Goal: Communication & Community: Ask a question

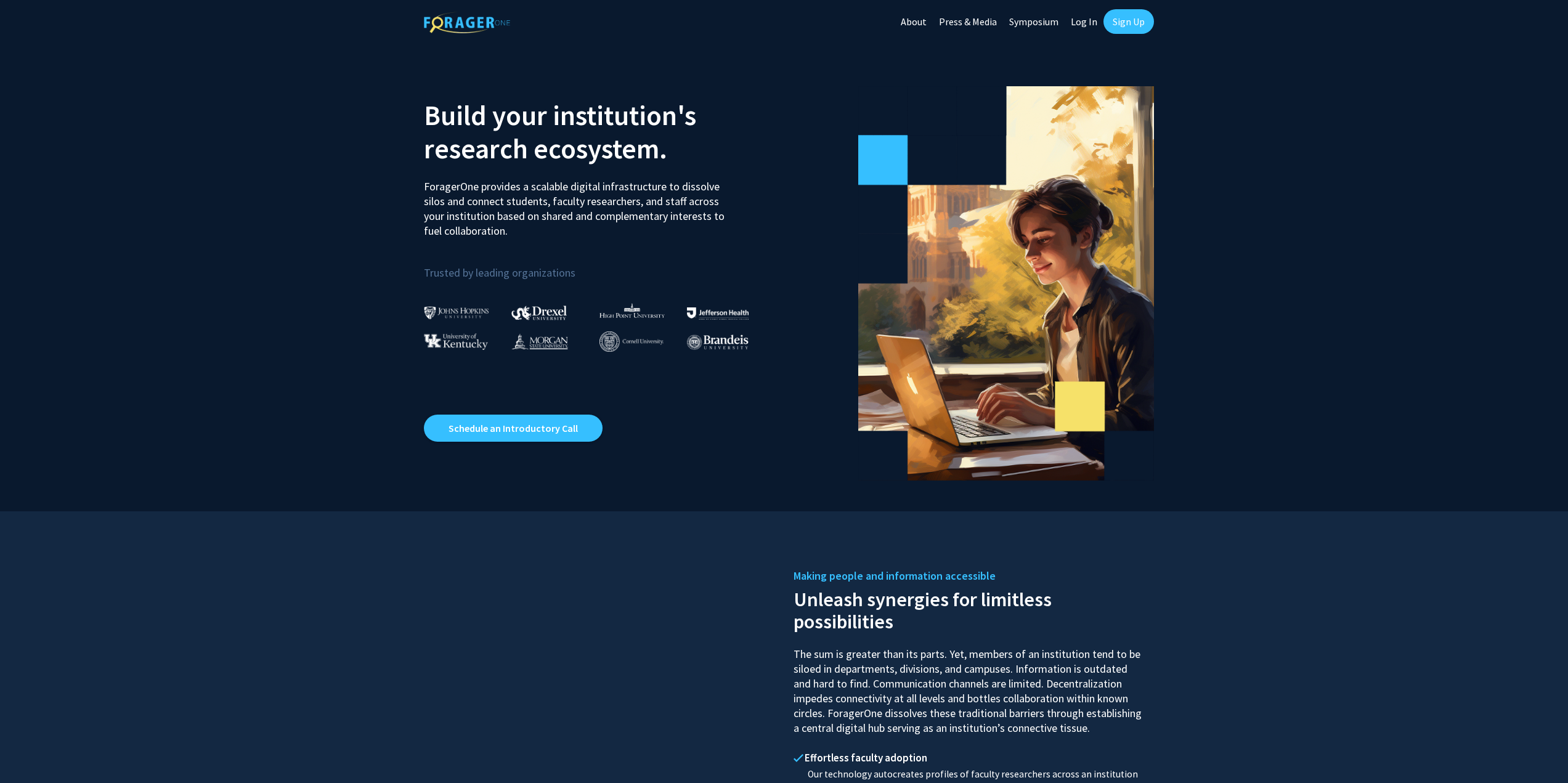
click at [1117, 22] on link "Sign Up" at bounding box center [1129, 21] width 50 height 25
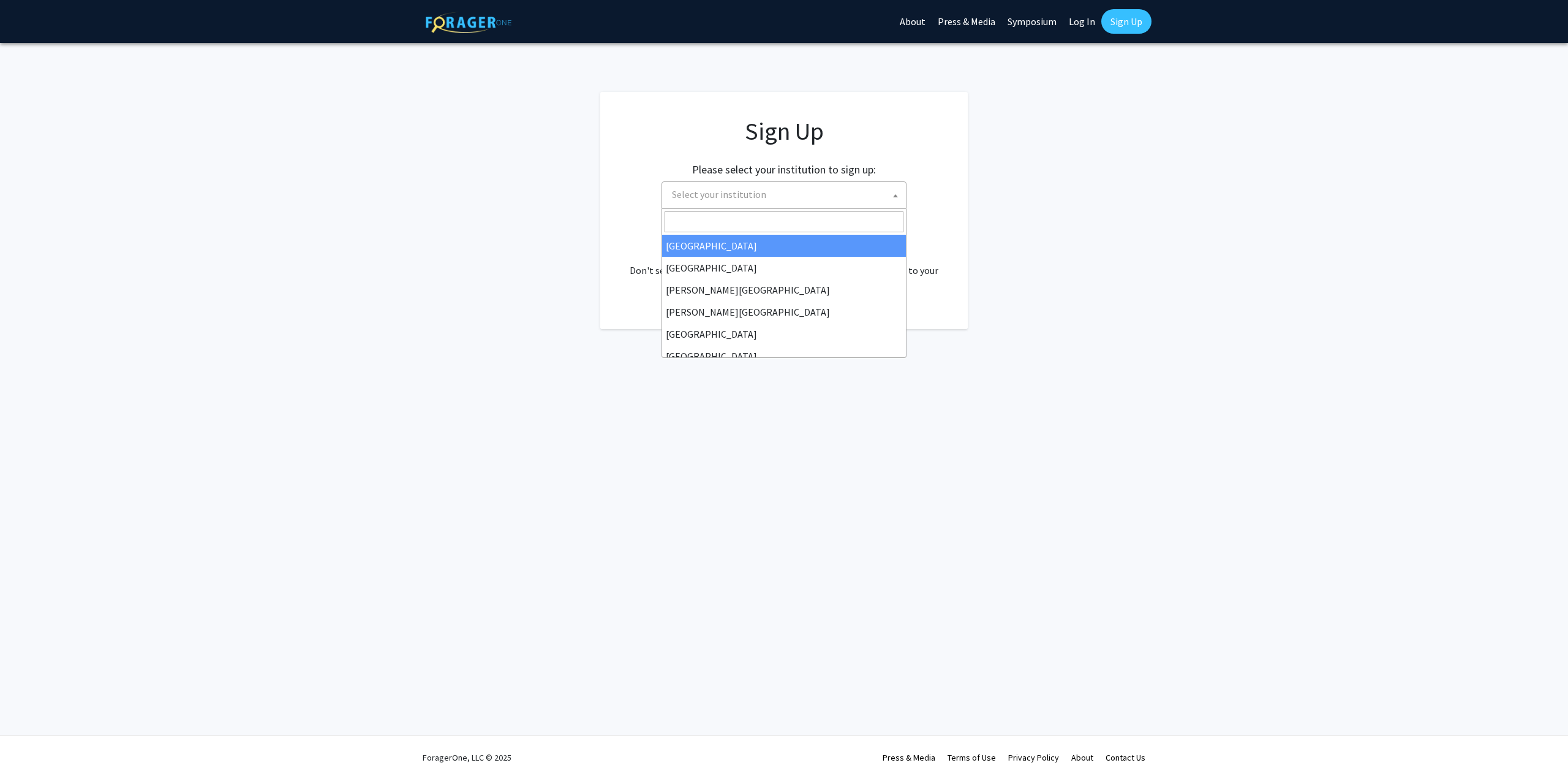
click at [766, 197] on span "Select your institution" at bounding box center [786, 194] width 239 height 25
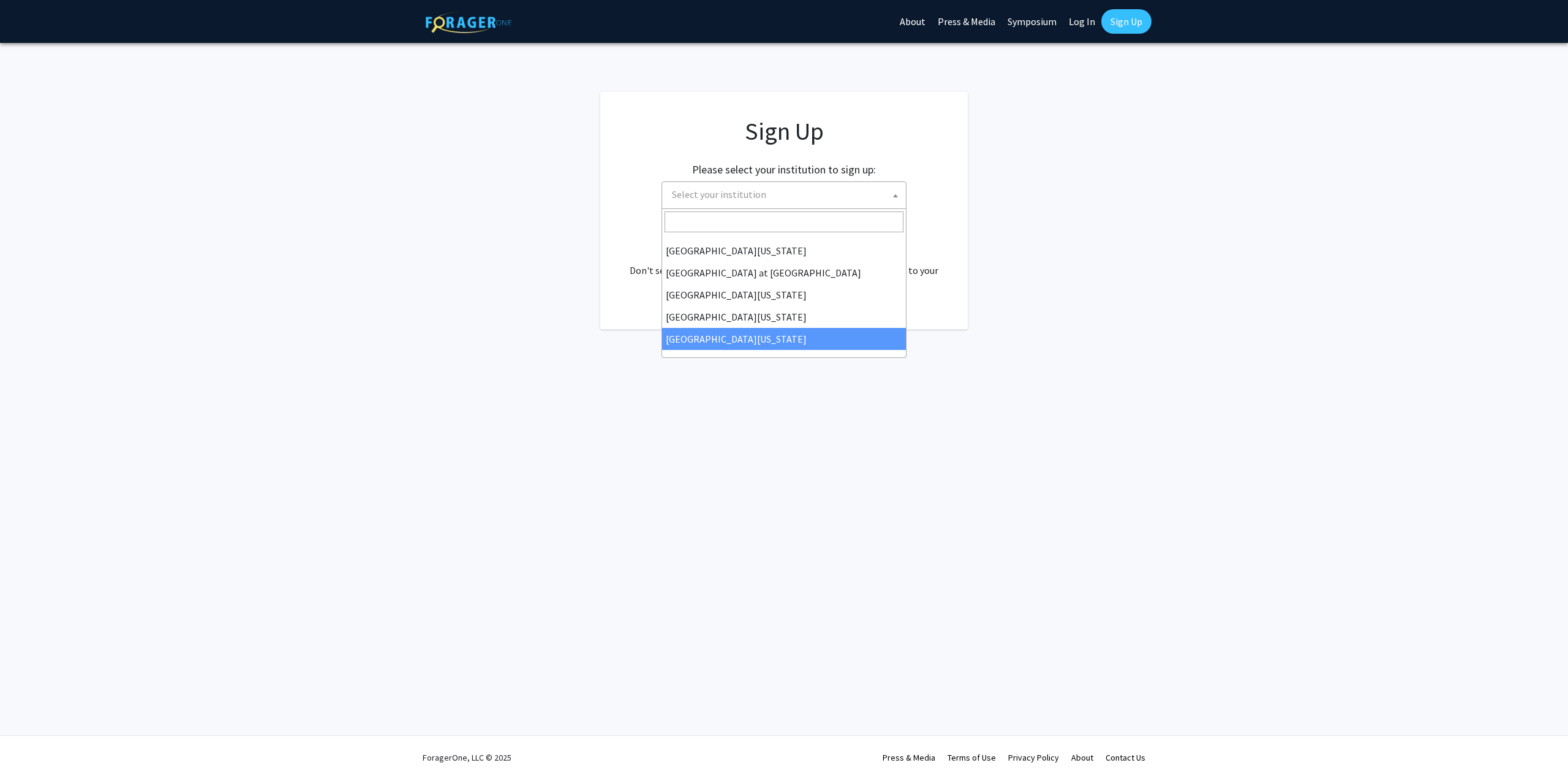
select select "33"
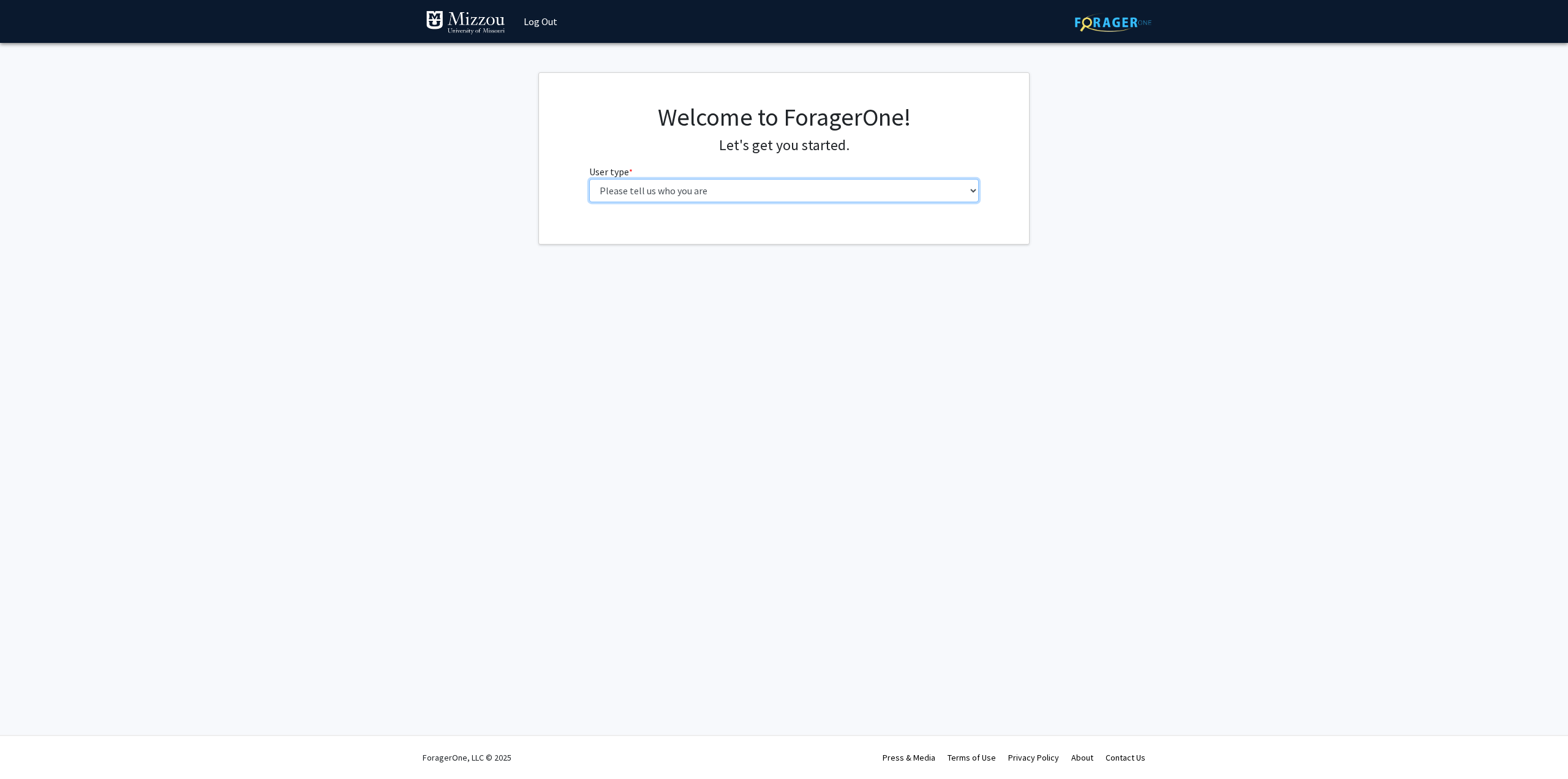
click at [957, 195] on select "Please tell us who you are Undergraduate Student Master's Student Doctoral Cand…" at bounding box center [784, 191] width 390 height 23
select select "1: undergrad"
click at [589, 179] on select "Please tell us who you are Undergraduate Student Master's Student Doctoral Cand…" at bounding box center [784, 191] width 390 height 23
click at [851, 231] on input "First Name * required" at bounding box center [784, 238] width 390 height 23
type input "[PERSON_NAME]"
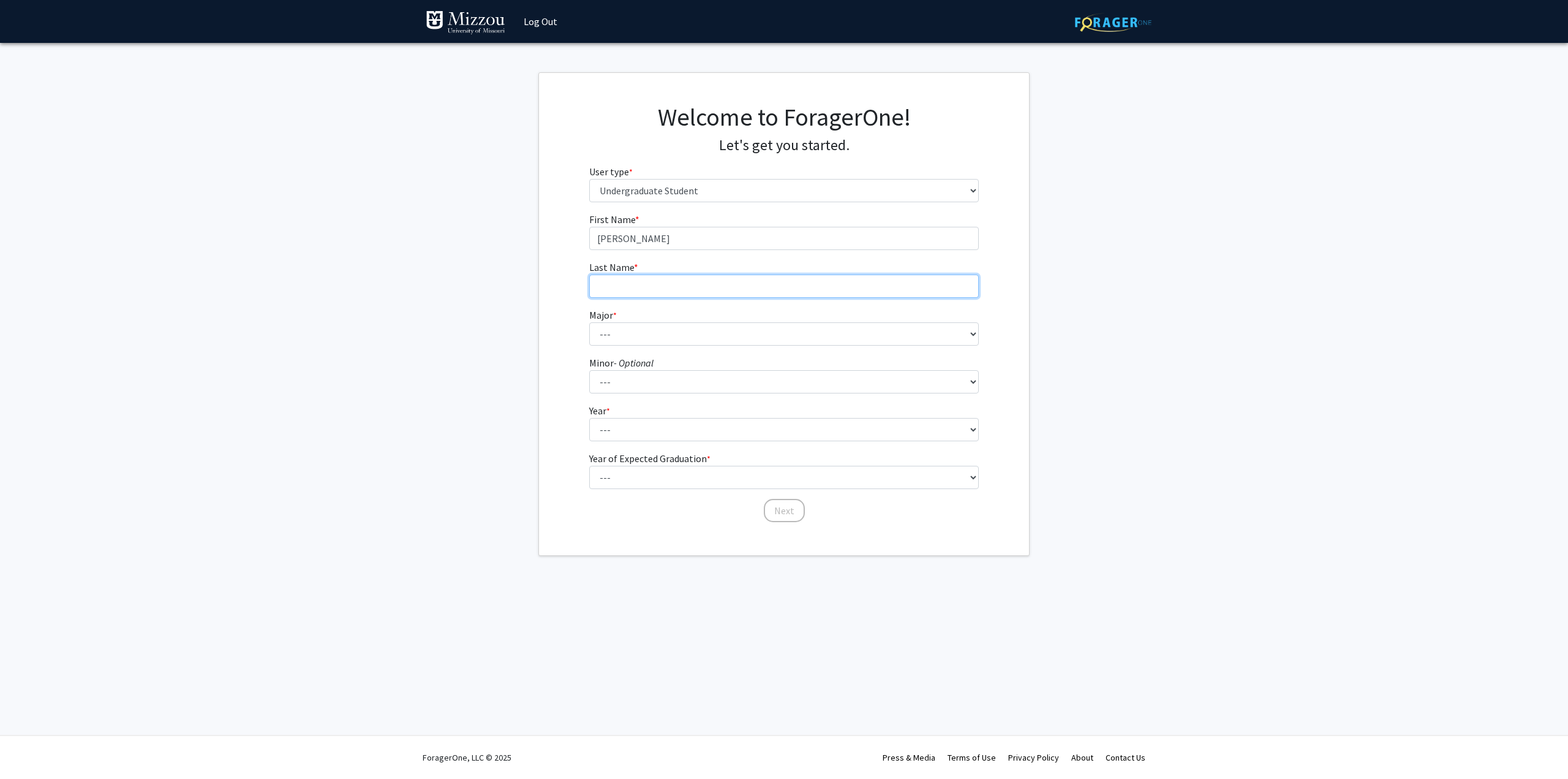
type input "[PERSON_NAME]"
click at [699, 319] on fg-select "Major * required --- Agribusiness Management Agricultural Education Agricultura…" at bounding box center [784, 326] width 390 height 38
click at [684, 337] on select "--- Agribusiness Management Agricultural Education Agricultural Education: Comm…" at bounding box center [784, 334] width 390 height 23
select select "135: 2628"
click at [589, 323] on select "--- Agribusiness Management Agricultural Education Agricultural Education: Comm…" at bounding box center [784, 334] width 390 height 23
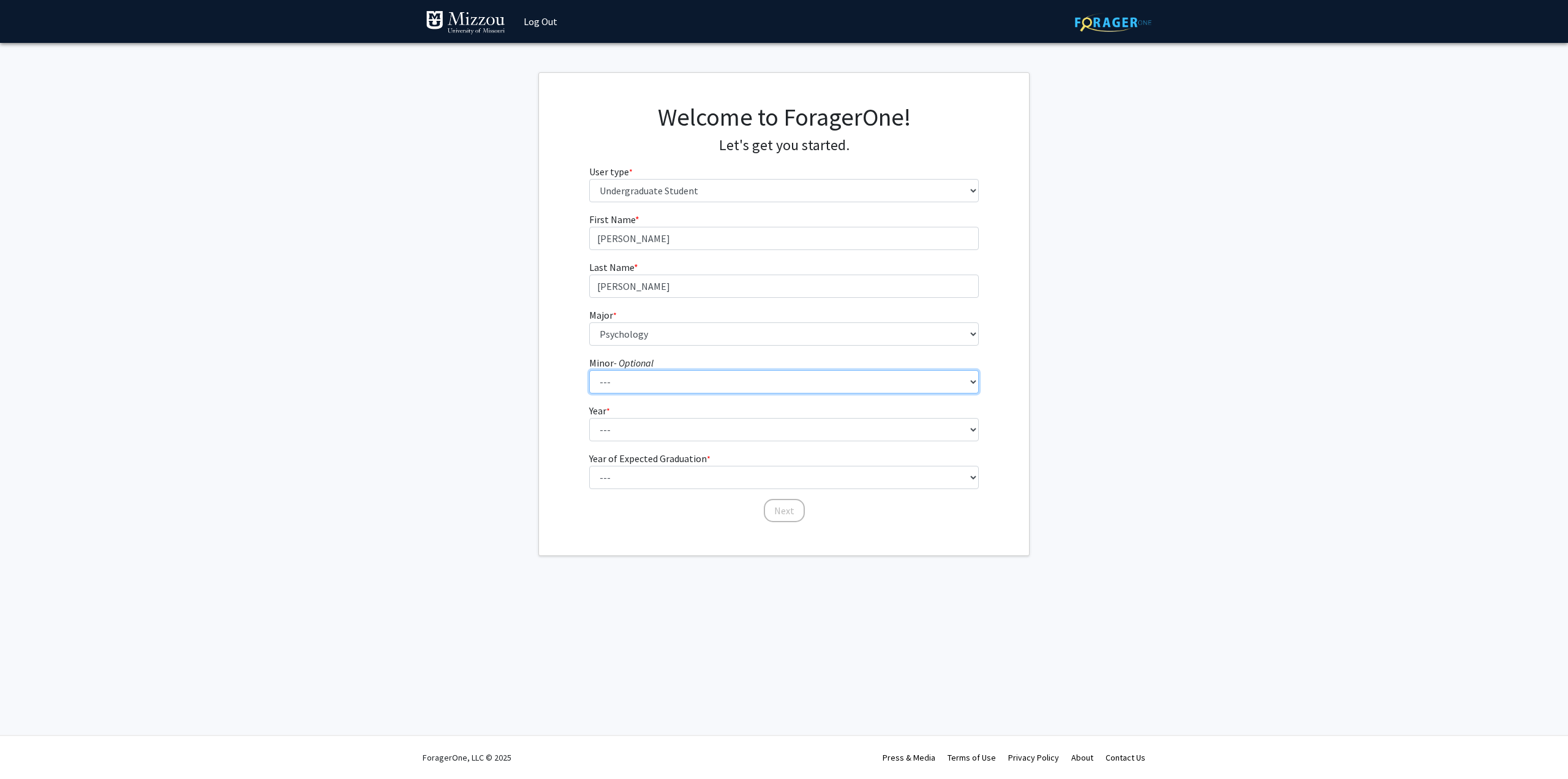
click at [700, 384] on select "--- Accountancy Aerospace Engineering Aerospace Studies Agribusiness Management…" at bounding box center [784, 382] width 390 height 23
click at [693, 436] on select "--- First-year Sophomore Junior Senior Postbaccalaureate Certificate" at bounding box center [784, 429] width 390 height 23
select select "3: junior"
click at [589, 418] on select "--- First-year Sophomore Junior Senior Postbaccalaureate Certificate" at bounding box center [784, 429] width 390 height 23
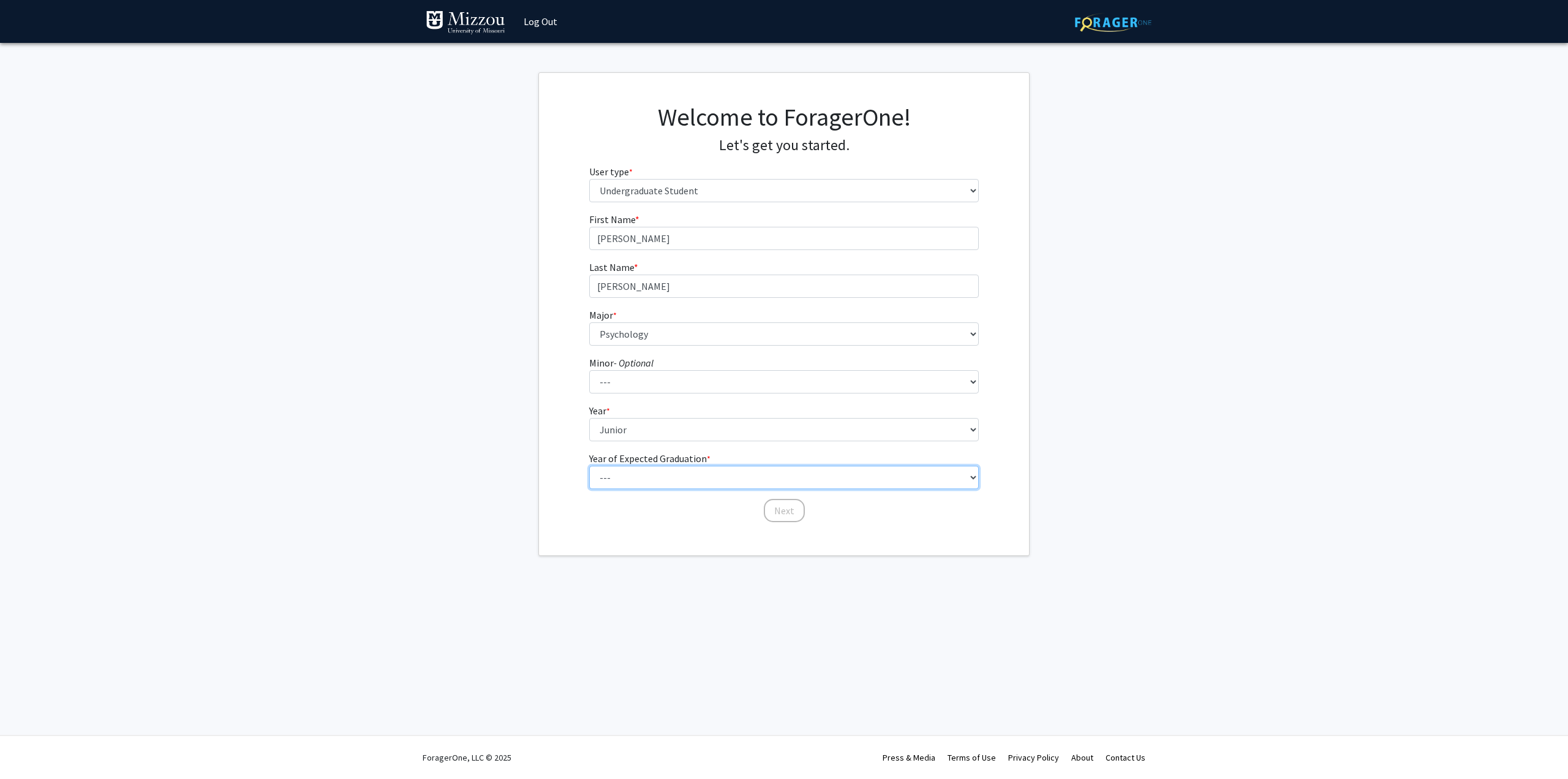
click at [698, 476] on select "--- 2025 2026 2027 2028 2029 2030 2031 2032 2033 2034" at bounding box center [784, 477] width 390 height 23
select select "2: 2026"
click at [589, 465] on select "--- 2025 2026 2027 2028 2029 2030 2031 2032 2033 2034" at bounding box center [784, 477] width 390 height 23
click at [789, 523] on div "First Name * required [PERSON_NAME] Last Name * required [PERSON_NAME] Major * …" at bounding box center [784, 368] width 409 height 312
click at [777, 516] on button "Next" at bounding box center [784, 511] width 41 height 23
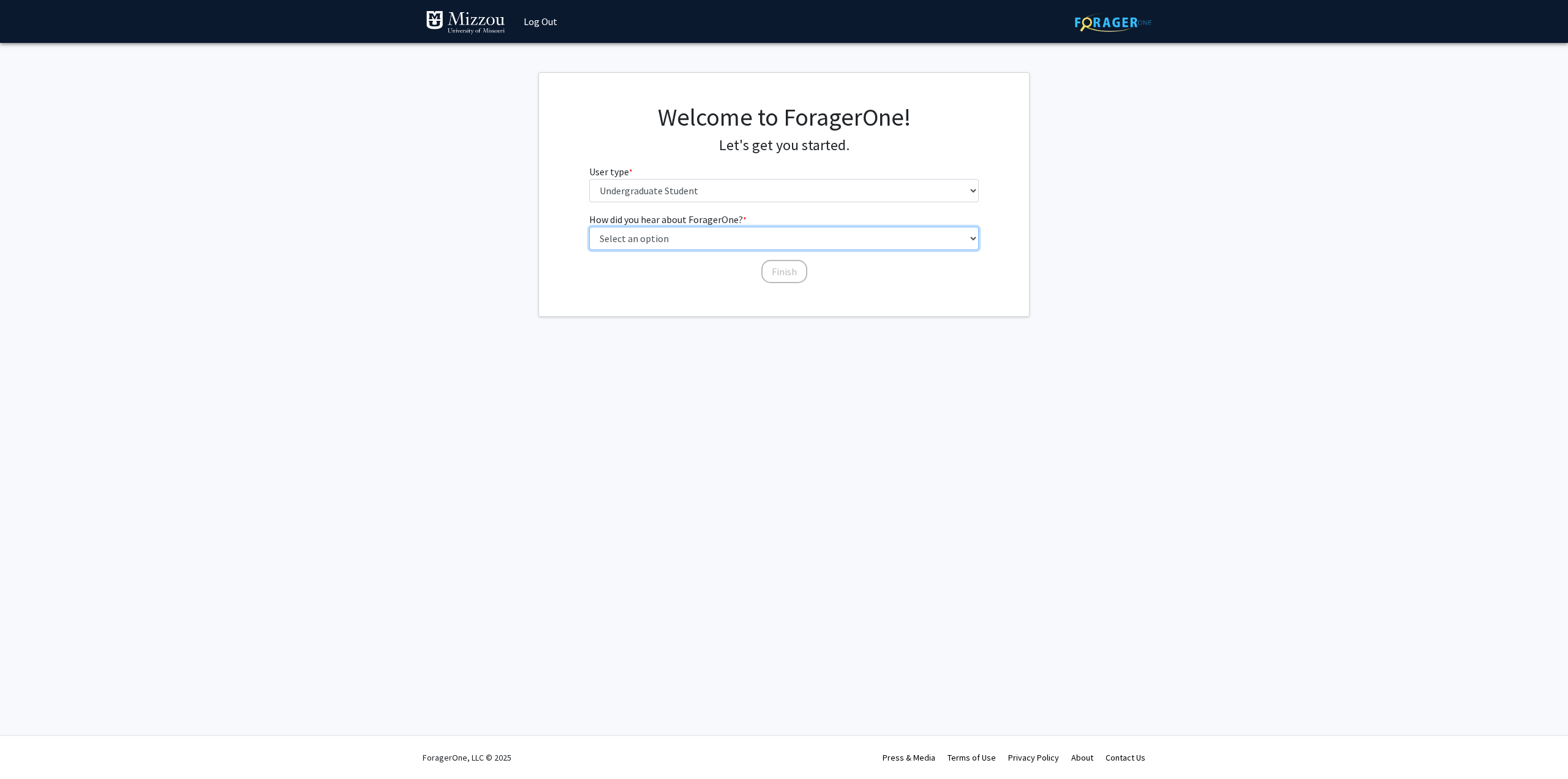
click at [780, 241] on select "Select an option Peer/student recommendation Faculty/staff recommendation Unive…" at bounding box center [784, 238] width 390 height 23
select select "2: faculty_recommendation"
click at [589, 227] on select "Select an option Peer/student recommendation Faculty/staff recommendation Unive…" at bounding box center [784, 238] width 390 height 23
click at [775, 272] on button "Finish" at bounding box center [784, 272] width 46 height 23
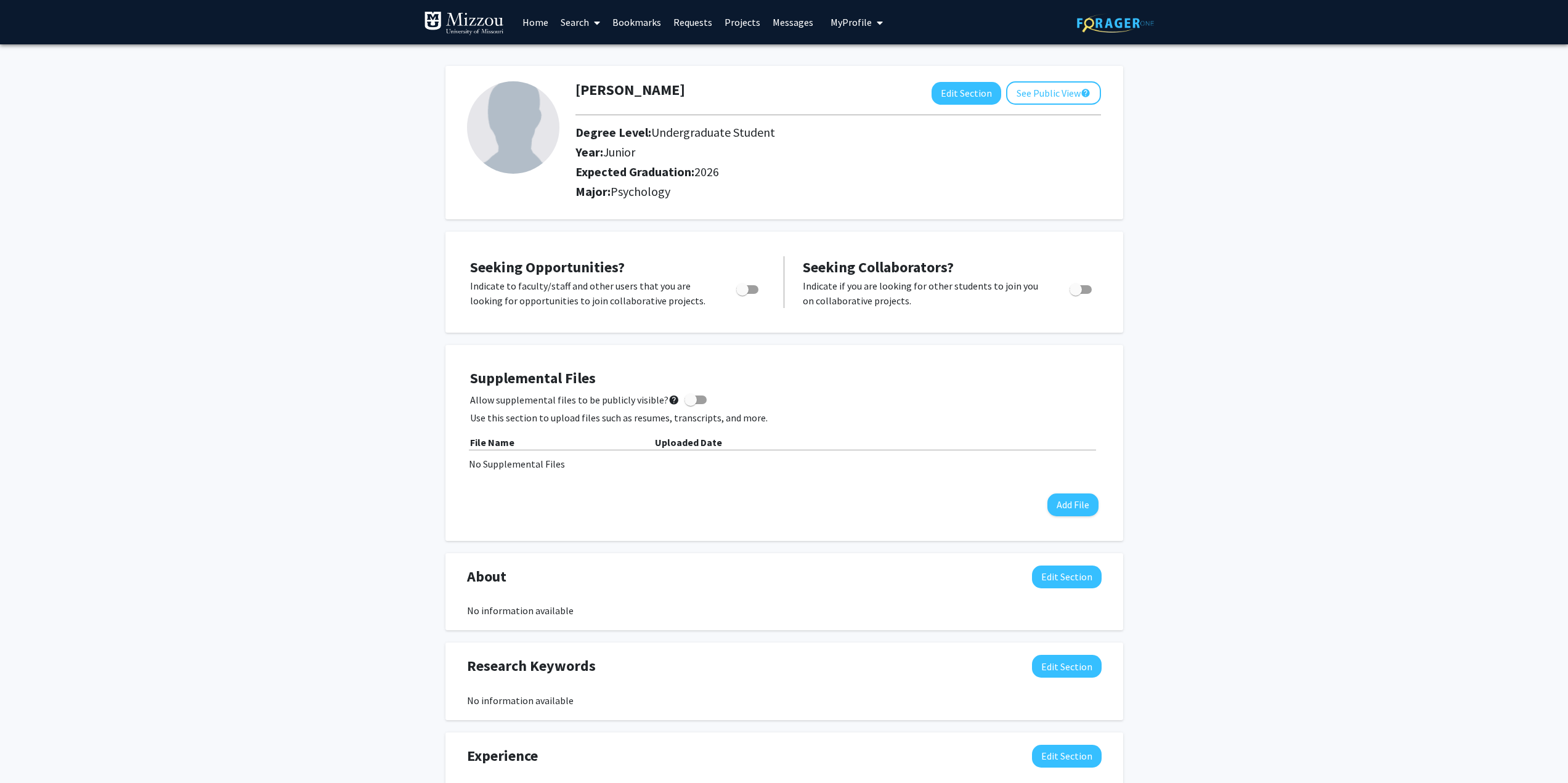
click at [570, 23] on link "Search" at bounding box center [580, 22] width 52 height 43
click at [586, 52] on span "Faculty/Staff" at bounding box center [600, 57] width 91 height 25
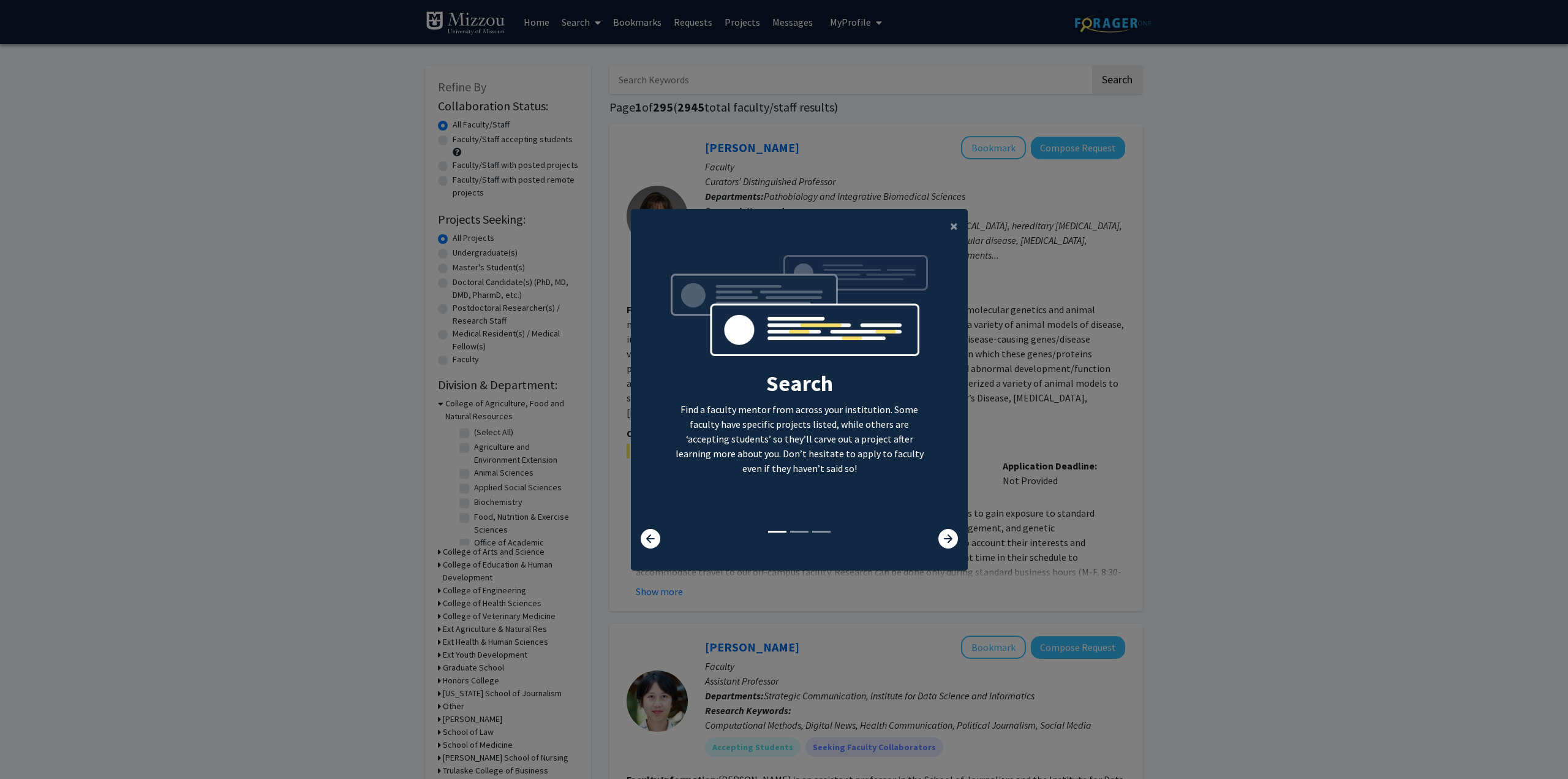
click at [708, 83] on modal-container "× Search Find a faculty mentor from across your institution. Some faculty have …" at bounding box center [784, 390] width 1568 height 779
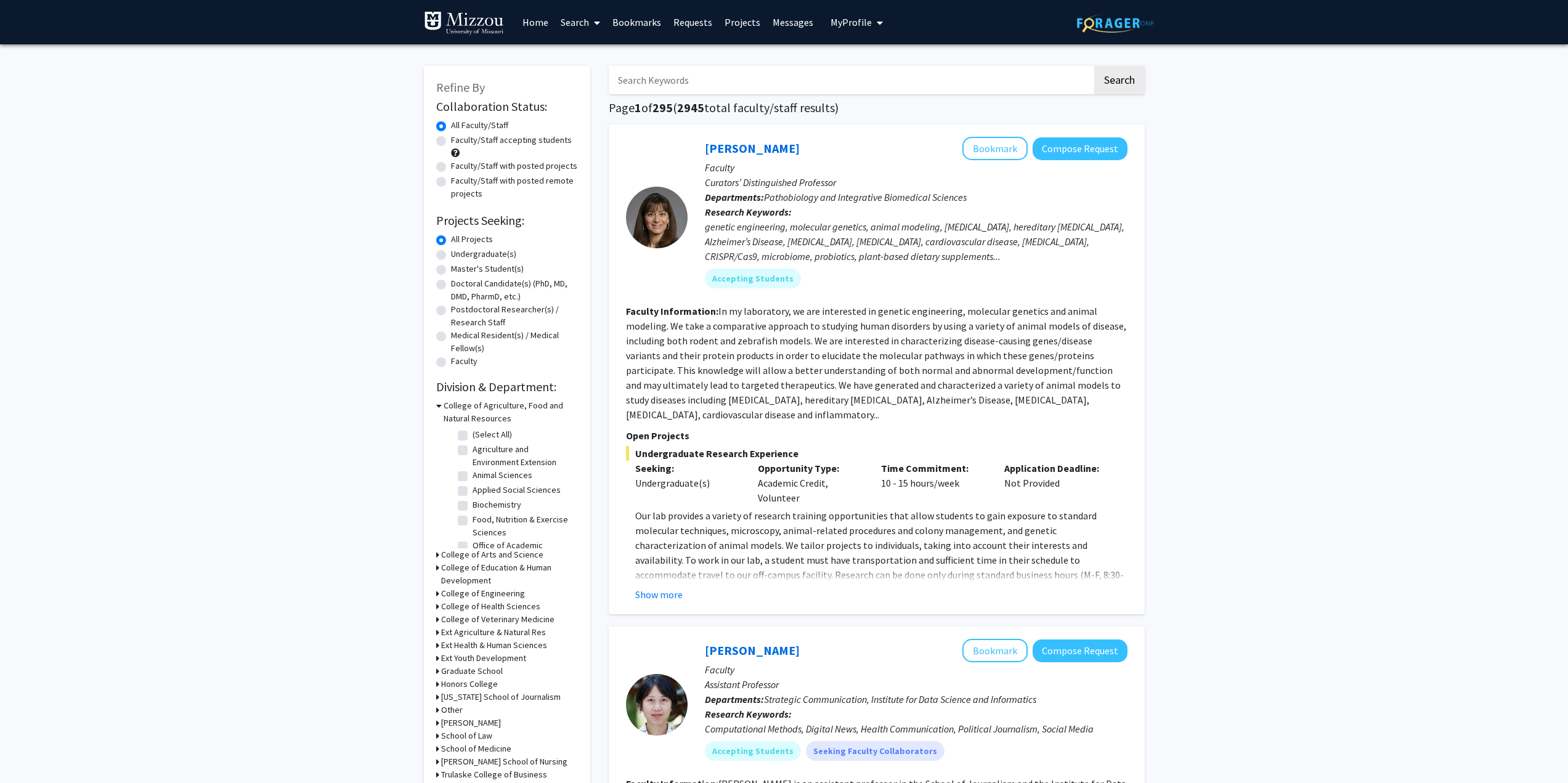
click at [712, 82] on input "Search Keywords" at bounding box center [850, 80] width 483 height 28
paste input "[PERSON_NAME]"
click at [1119, 69] on button "Search" at bounding box center [1120, 80] width 50 height 28
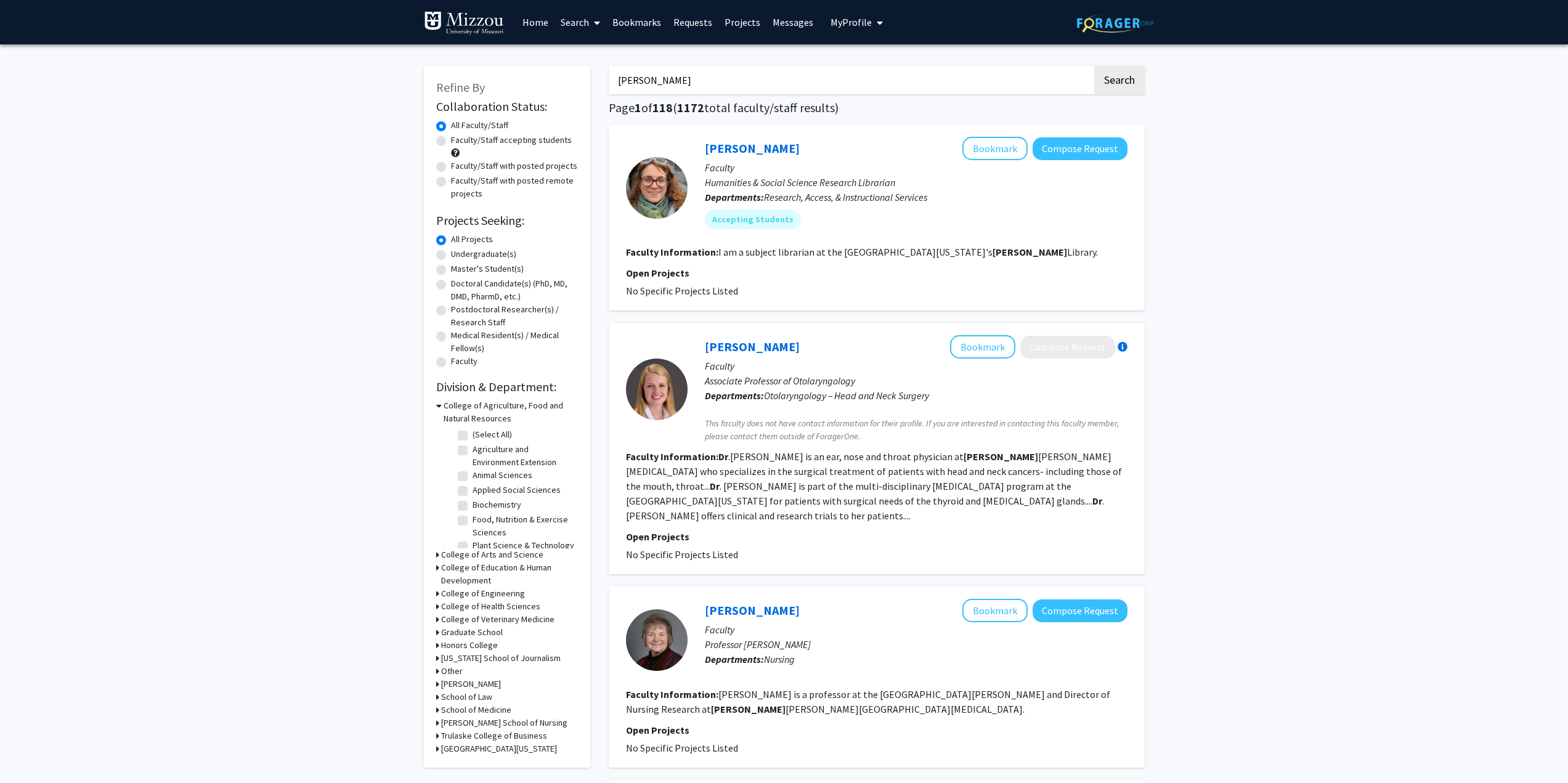
drag, startPoint x: 622, startPoint y: 83, endPoint x: 596, endPoint y: 83, distance: 26.0
type input "[PERSON_NAME]"
click at [1094, 66] on button "Search" at bounding box center [1120, 80] width 50 height 28
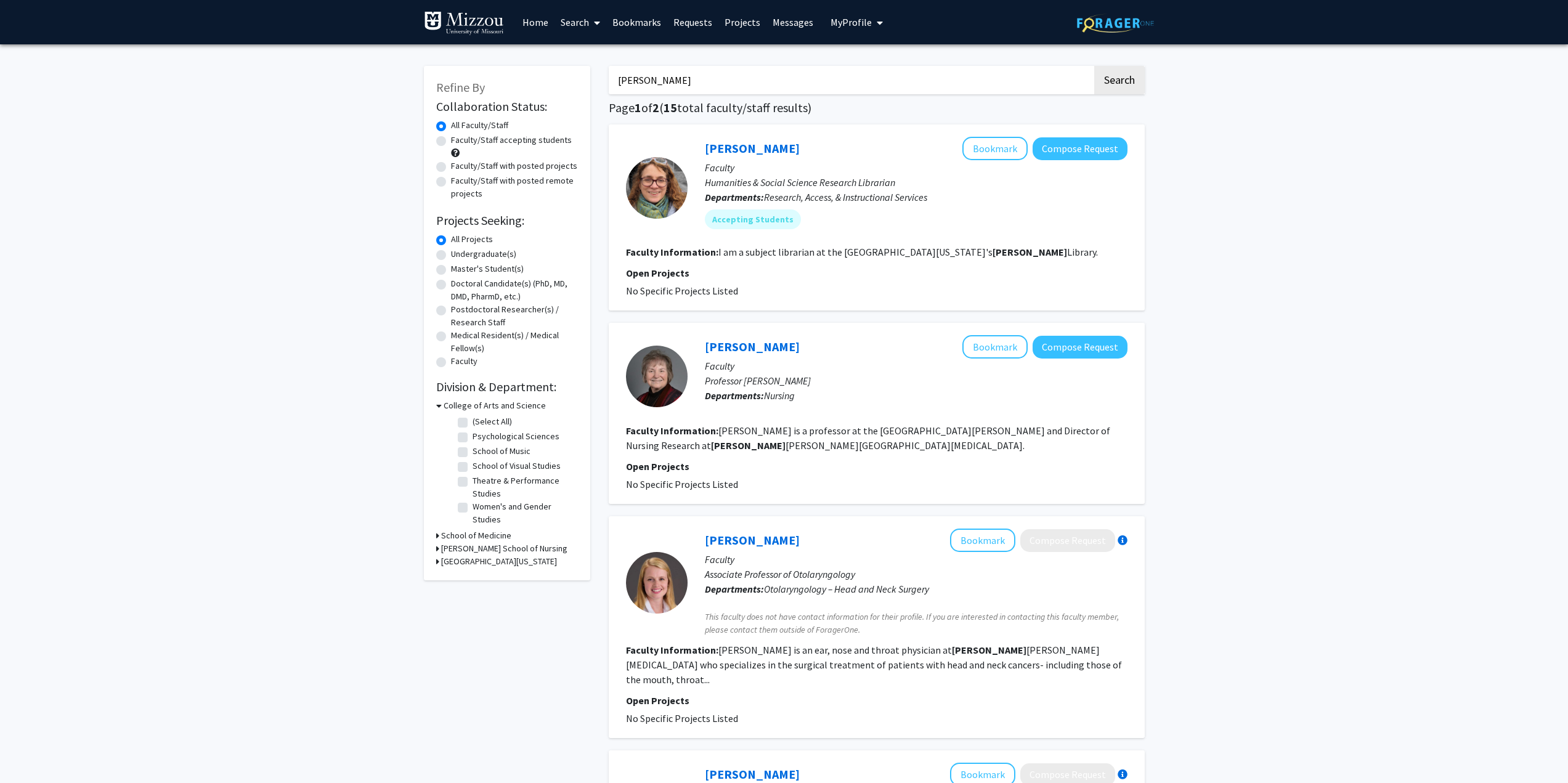
click at [437, 186] on div "Faculty/Staff with posted remote projects" at bounding box center [507, 187] width 142 height 26
click at [451, 181] on label "Faculty/Staff with posted remote projects" at bounding box center [514, 187] width 127 height 26
click at [451, 181] on input "Faculty/Staff with posted remote projects" at bounding box center [455, 178] width 8 height 8
radio input "true"
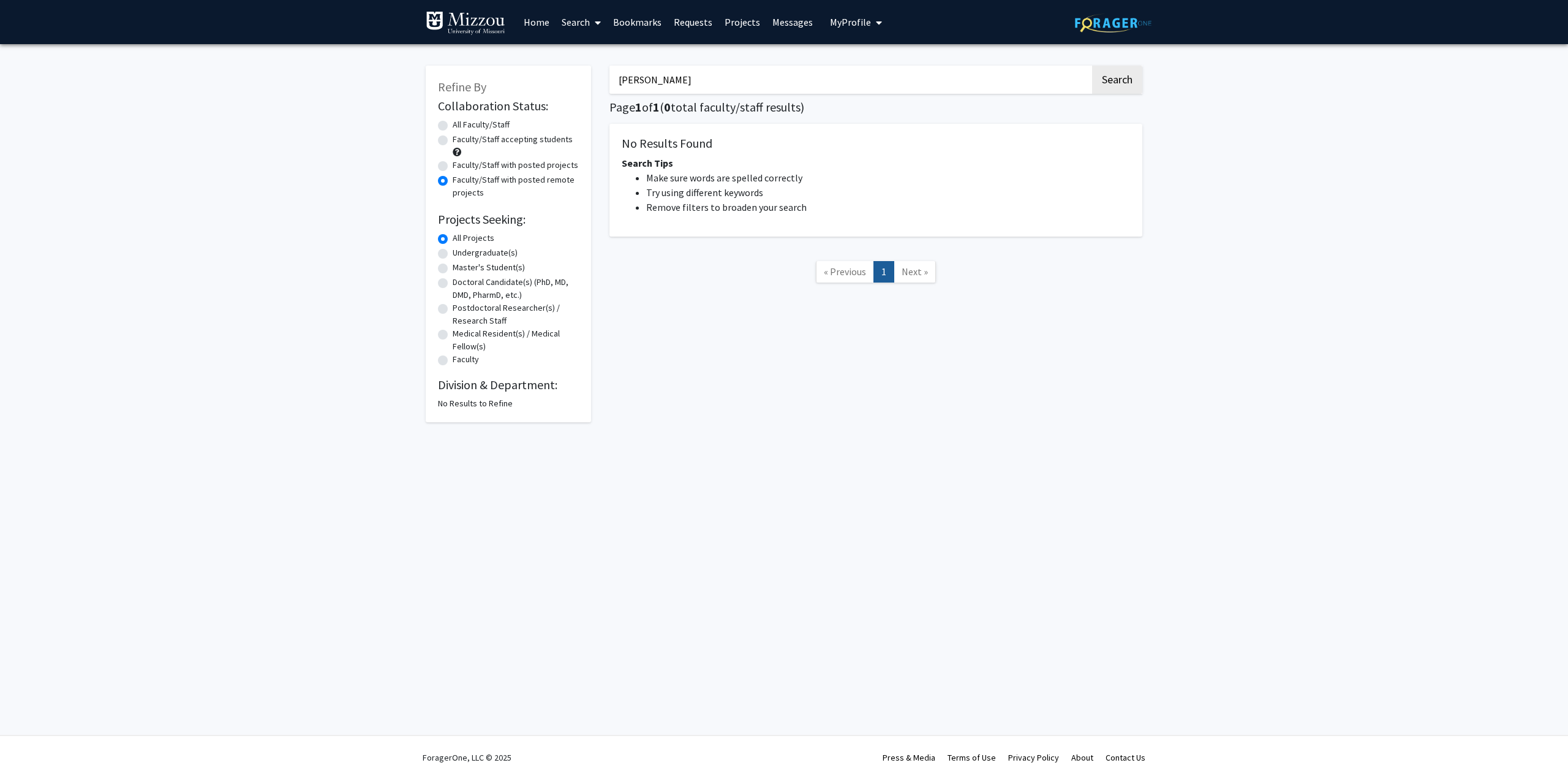
click at [453, 170] on label "Faculty/Staff with posted projects" at bounding box center [515, 165] width 125 height 13
click at [453, 167] on input "Faculty/Staff with posted projects" at bounding box center [457, 163] width 8 height 8
radio input "true"
click at [453, 142] on label "Faculty/Staff accepting students" at bounding box center [513, 140] width 120 height 13
click at [453, 141] on input "Faculty/Staff accepting students" at bounding box center [457, 137] width 8 height 8
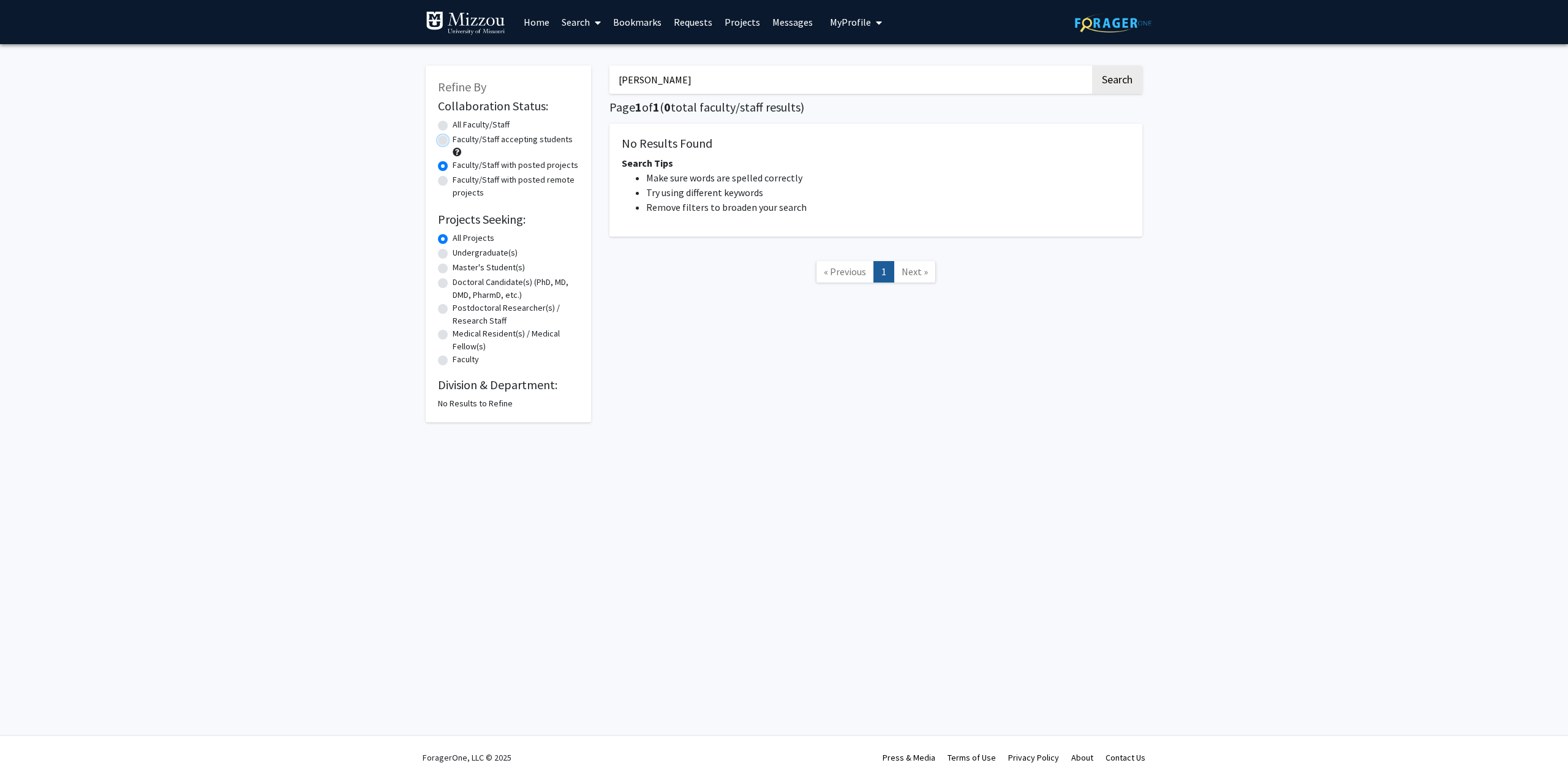
radio input "true"
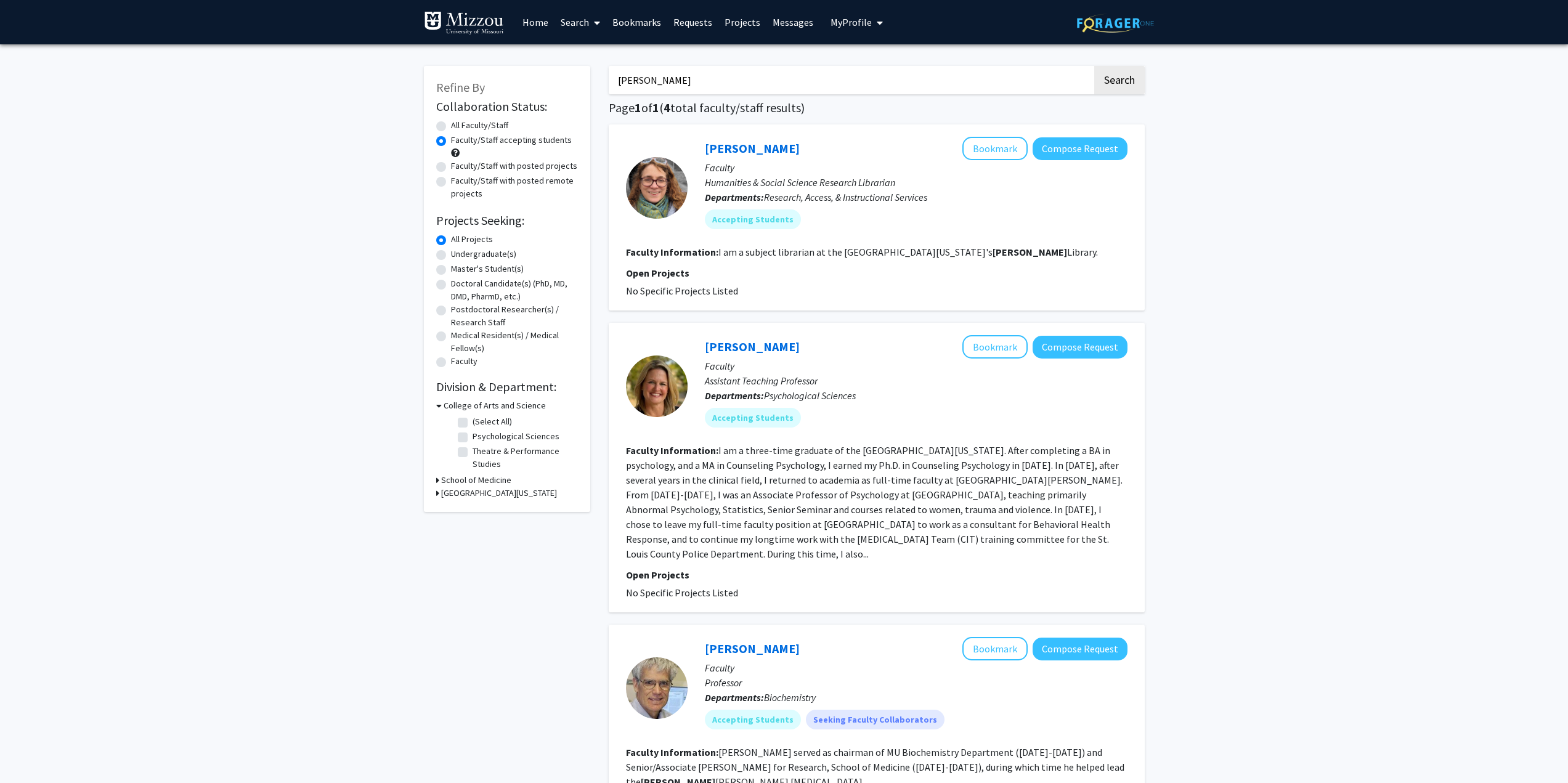
click at [451, 126] on label "All Faculty/Staff" at bounding box center [480, 126] width 58 height 13
click at [451, 126] on input "All Faculty/Staff" at bounding box center [455, 123] width 8 height 8
radio input "true"
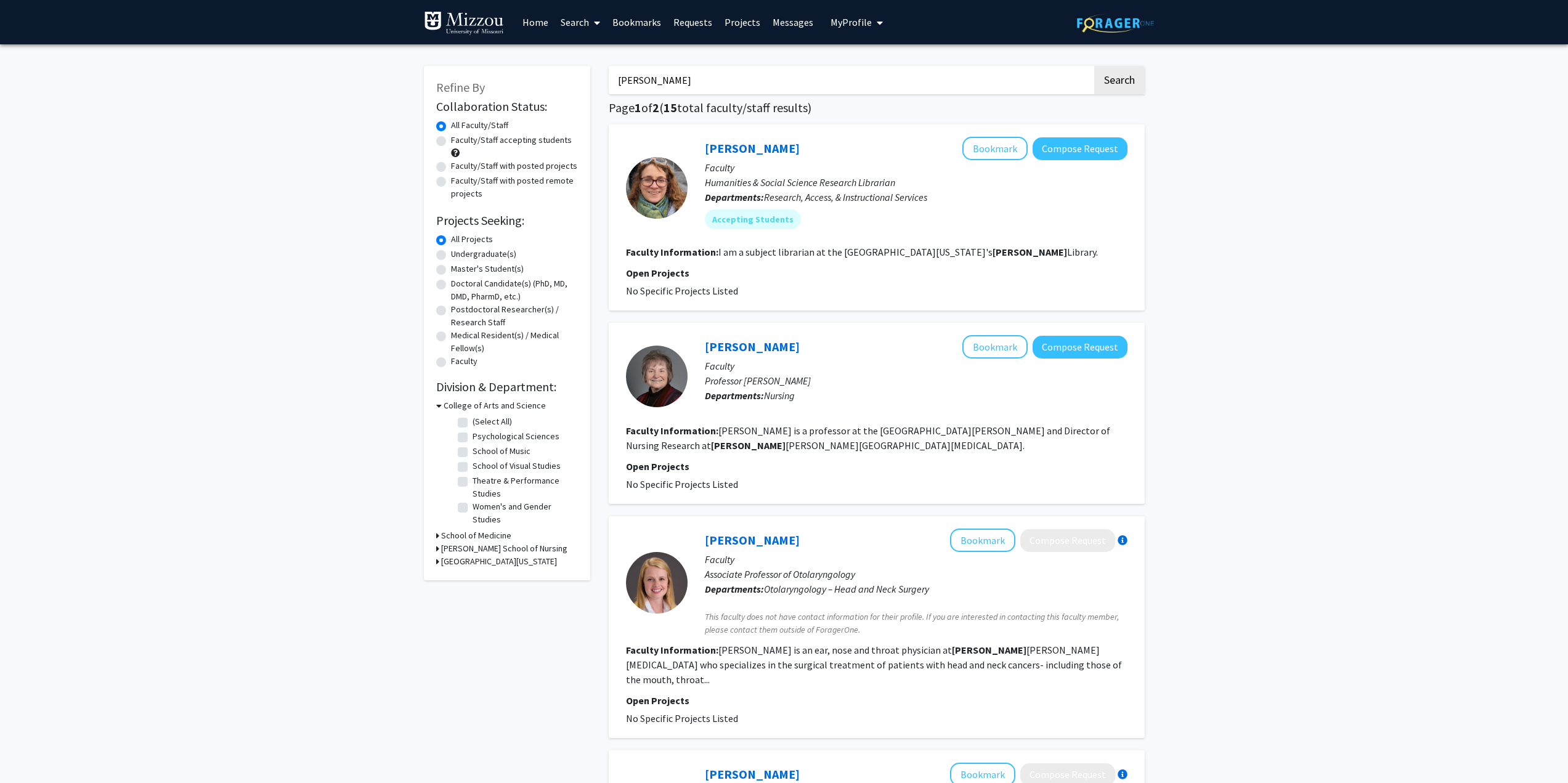
click at [728, 83] on input "[PERSON_NAME]" at bounding box center [850, 80] width 483 height 28
click at [618, 80] on input "[PERSON_NAME]" at bounding box center [850, 80] width 483 height 28
type input "[PERSON_NAME]"
click at [1094, 66] on button "Search" at bounding box center [1120, 80] width 50 height 28
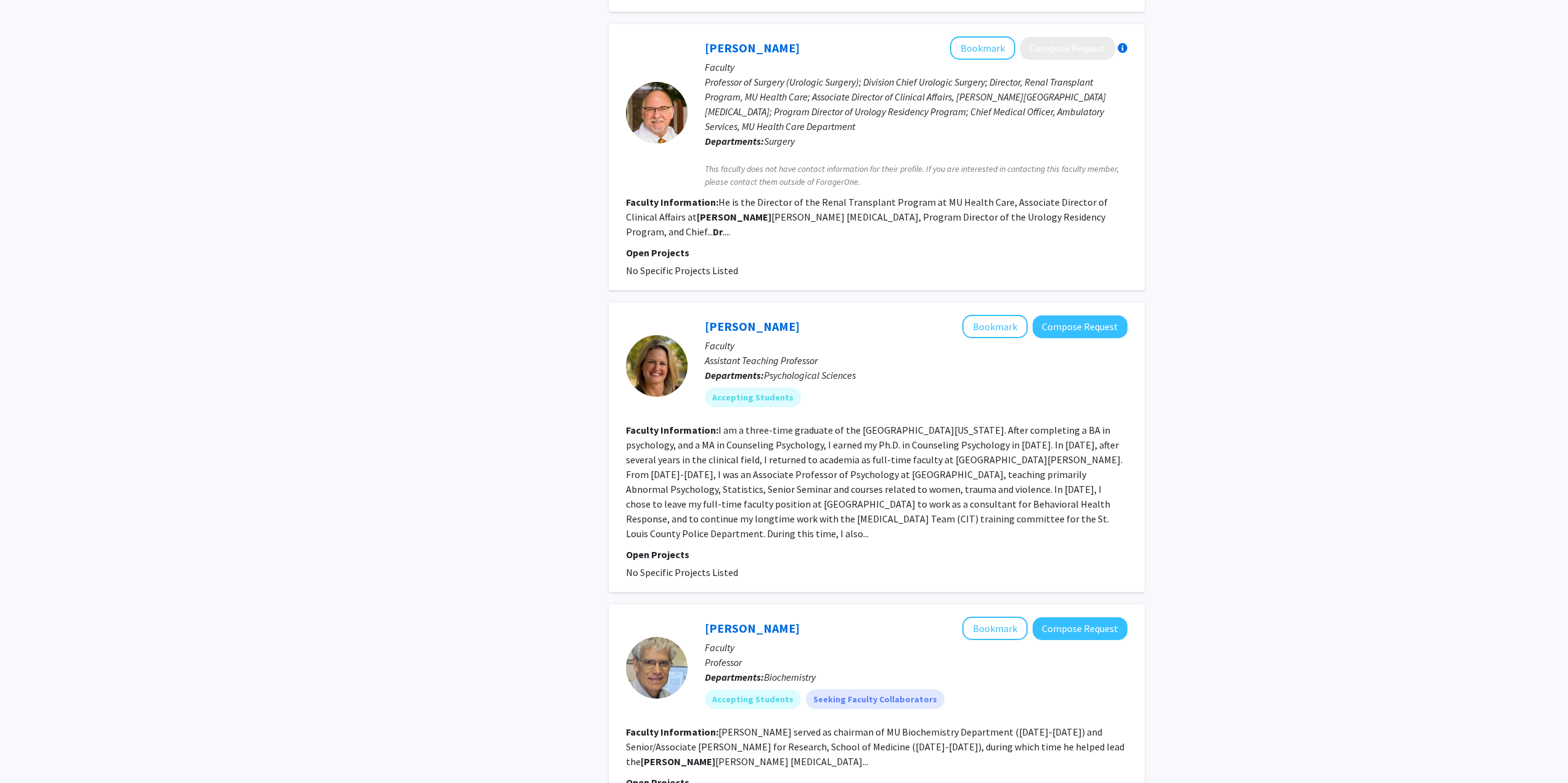
scroll to position [1602, 0]
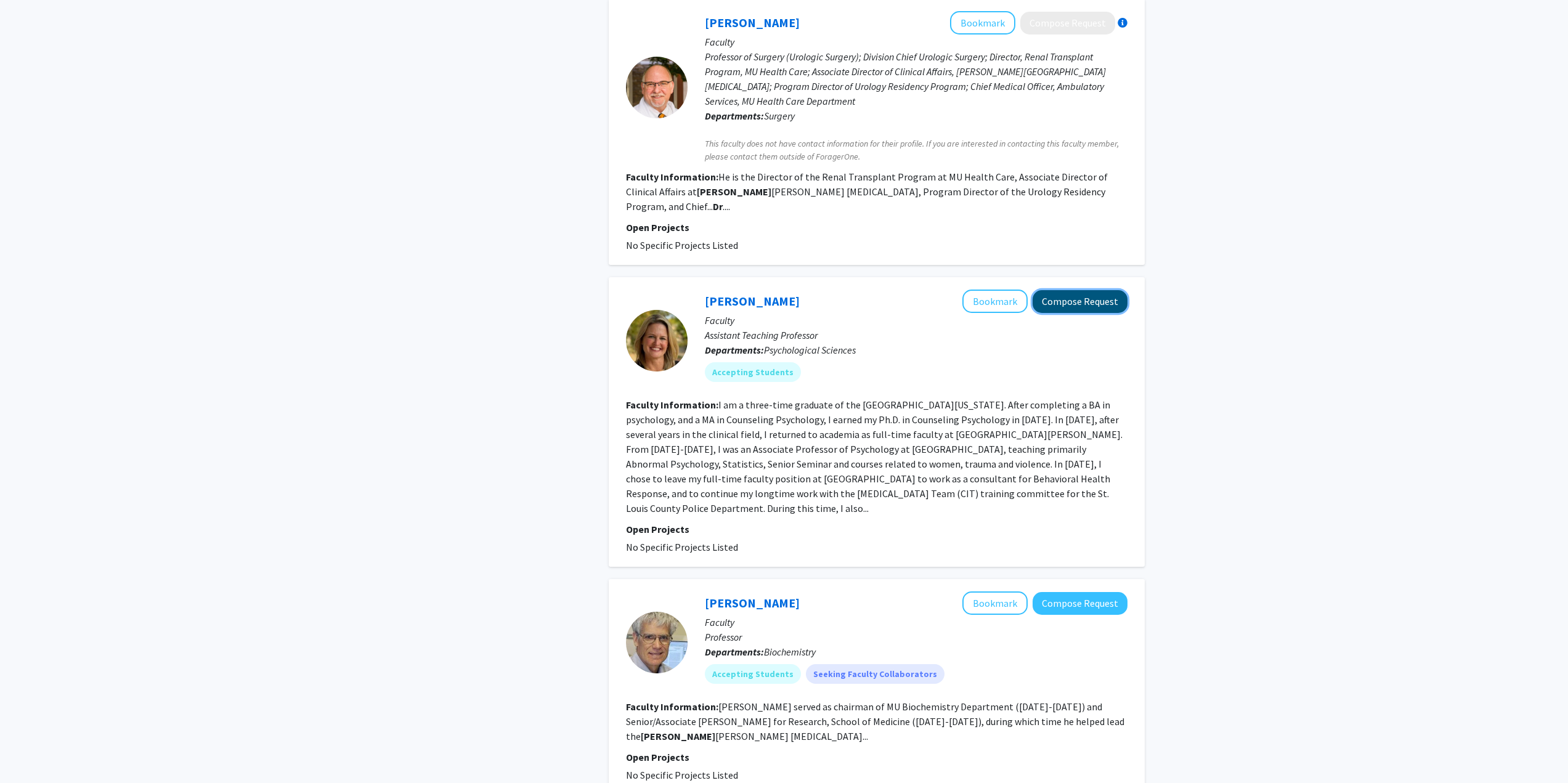
click at [1079, 290] on button "Compose Request" at bounding box center [1079, 301] width 95 height 23
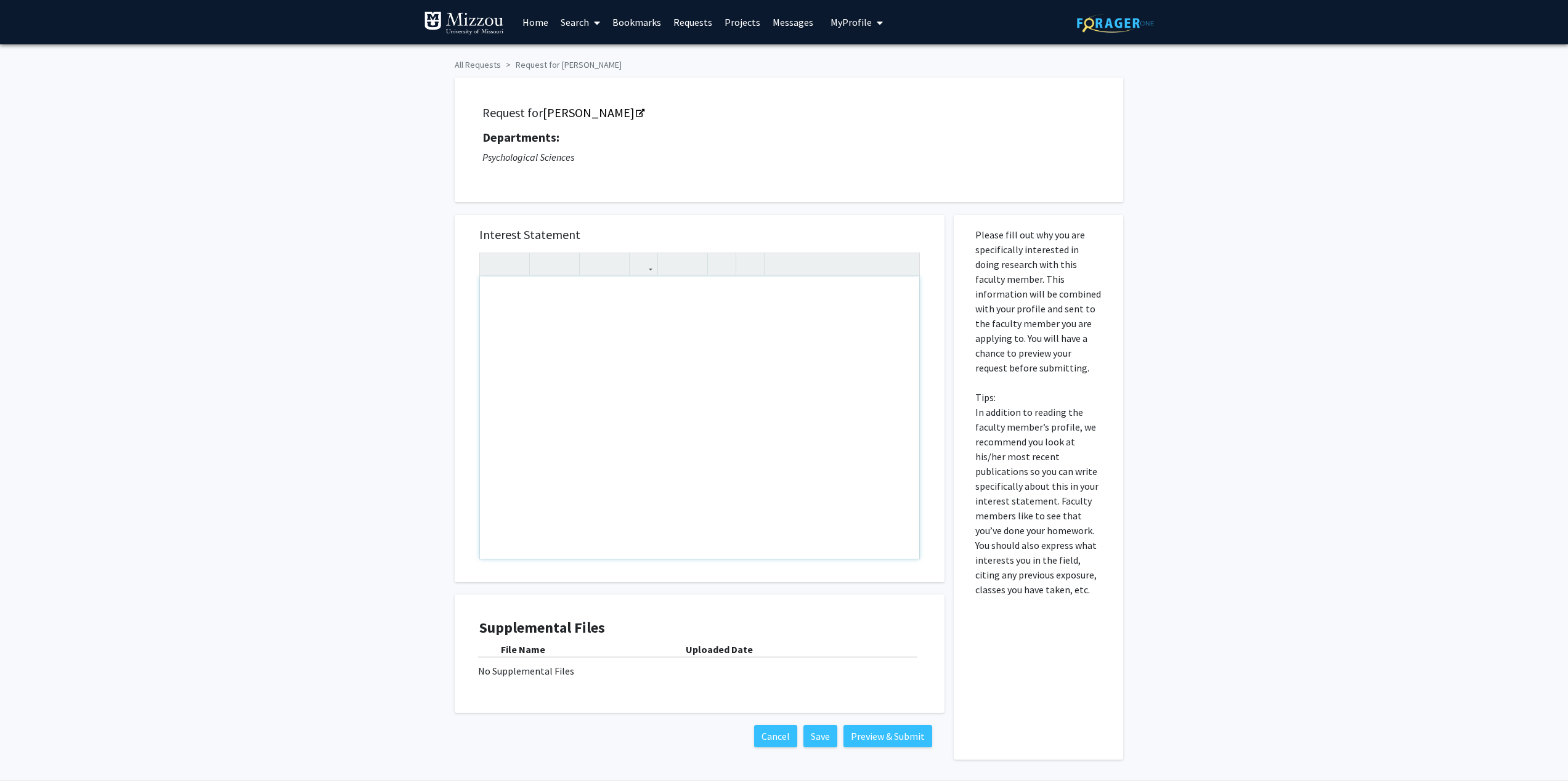
click at [713, 319] on div "Note to users with screen readers: Please press Alt+0 or Option+0 to deactivate…" at bounding box center [700, 417] width 439 height 282
type textarea "g"
type textarea "<p>Good Evening,&nbsp;</p><p>My name is [PERSON_NAME] and this request is for y…"
click at [821, 731] on button "Save" at bounding box center [820, 736] width 34 height 22
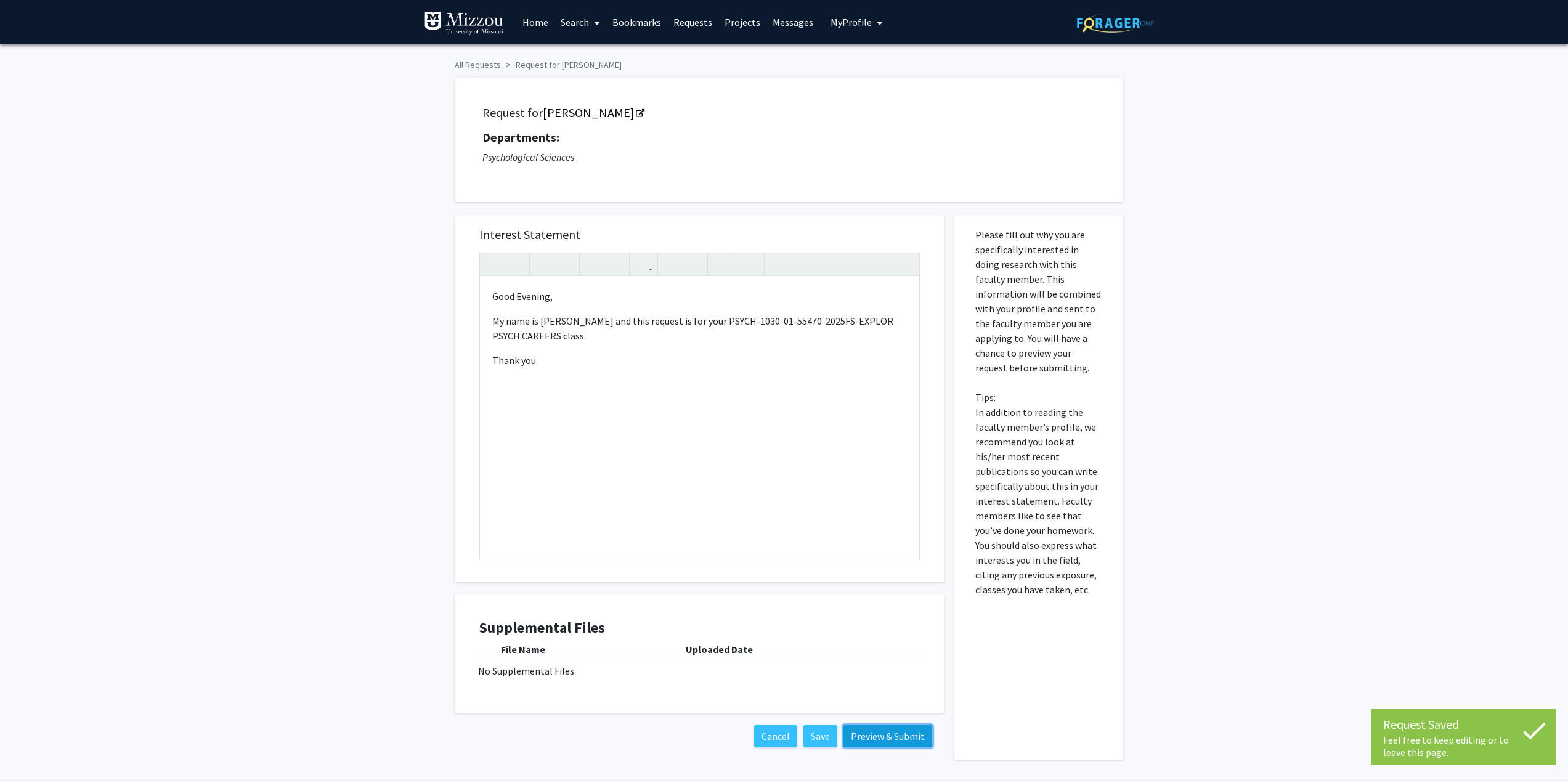
click at [898, 738] on button "Preview & Submit" at bounding box center [887, 736] width 89 height 22
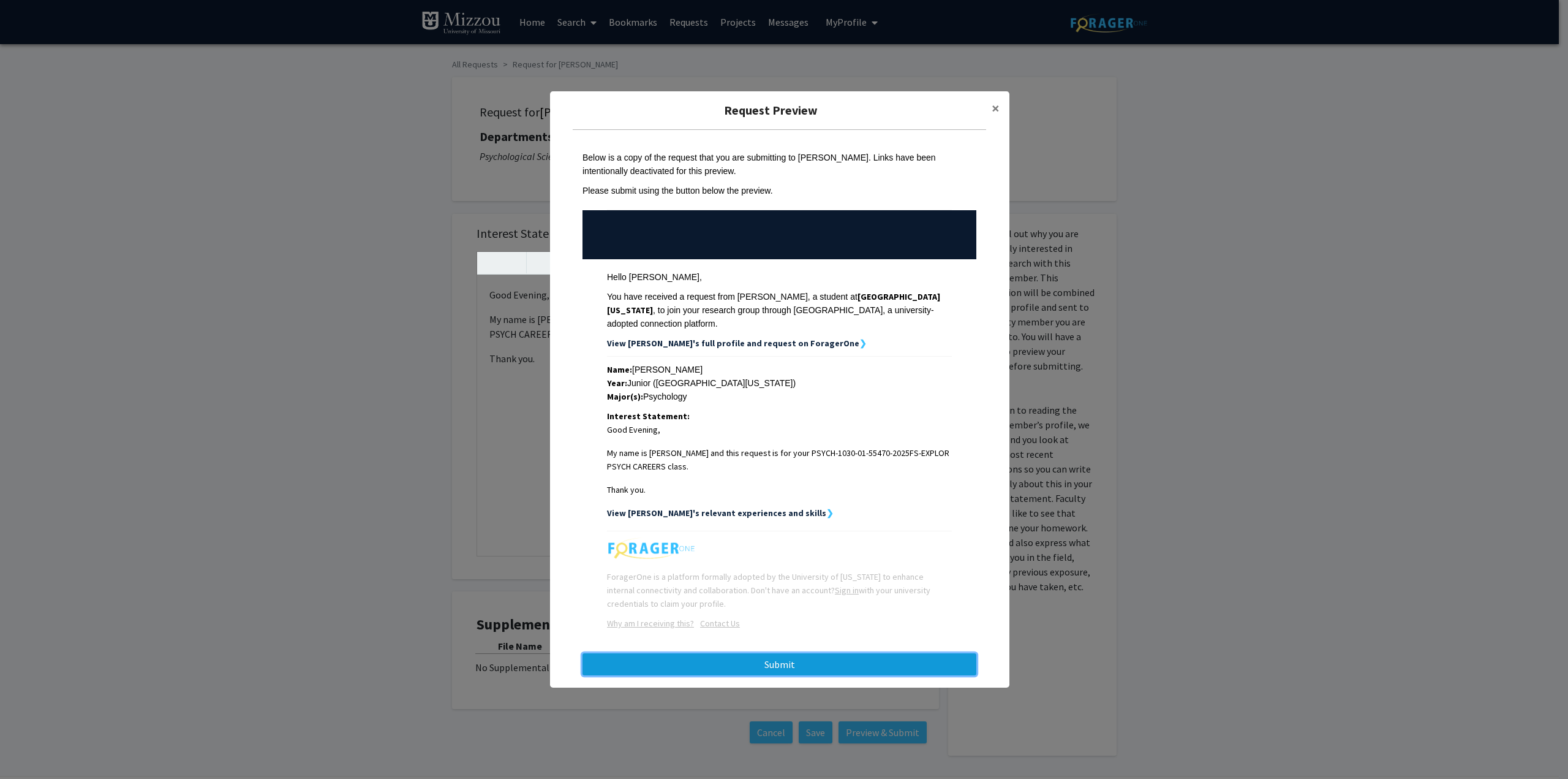
click at [786, 658] on button "Submit" at bounding box center [779, 664] width 394 height 22
